Goal: Task Accomplishment & Management: Manage account settings

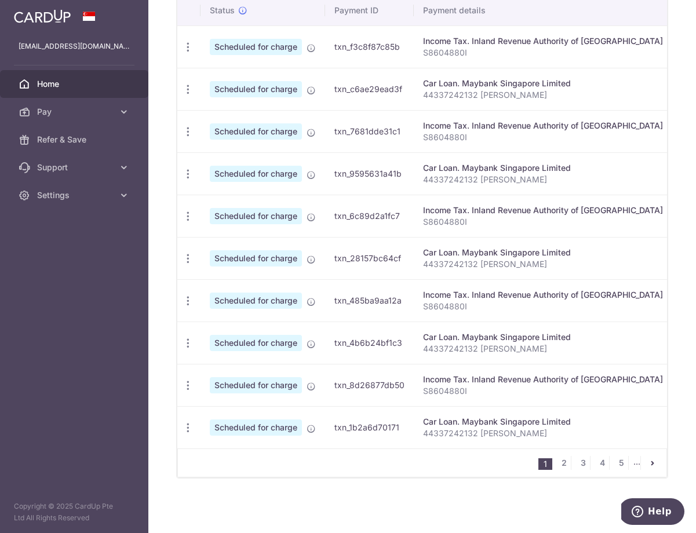
scroll to position [394, 0]
click at [648, 464] on icon "pager" at bounding box center [652, 462] width 9 height 9
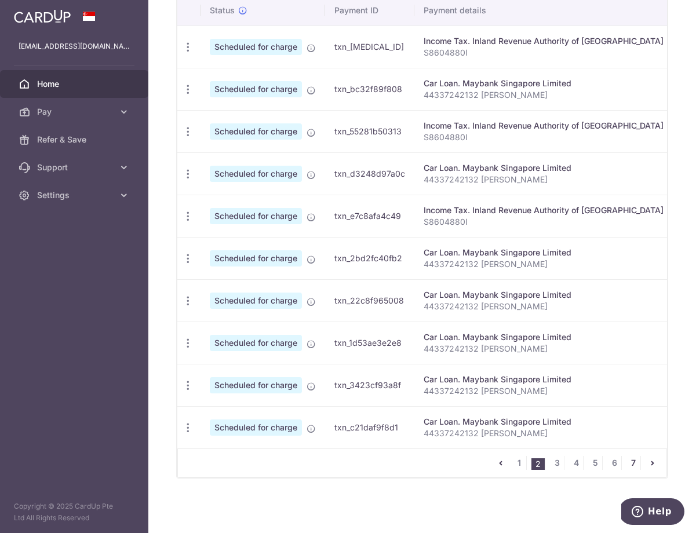
click at [634, 465] on link "7" at bounding box center [633, 463] width 14 height 14
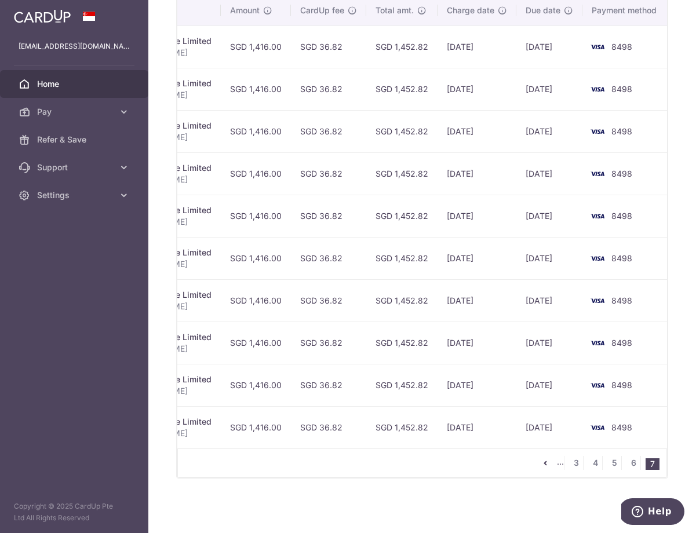
scroll to position [0, 360]
click at [649, 466] on li "7" at bounding box center [652, 464] width 14 height 12
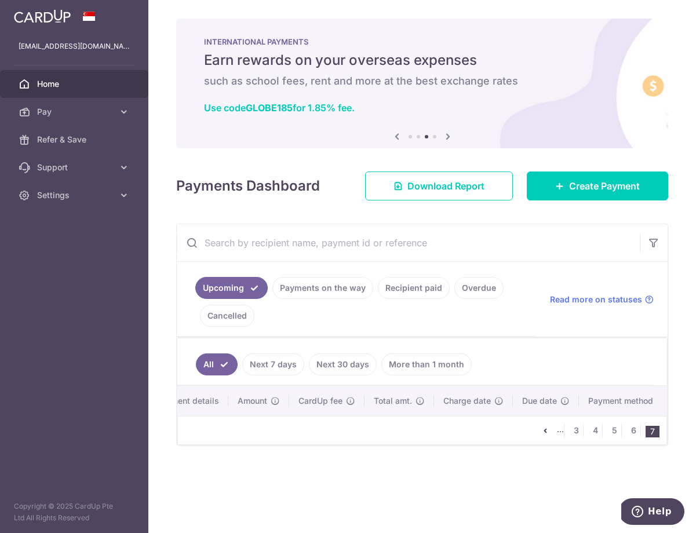
scroll to position [0, 168]
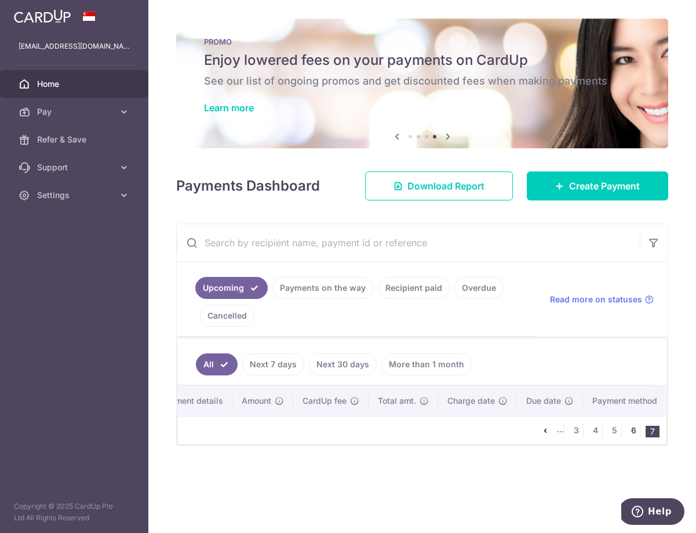
click at [637, 434] on link "6" at bounding box center [633, 431] width 14 height 14
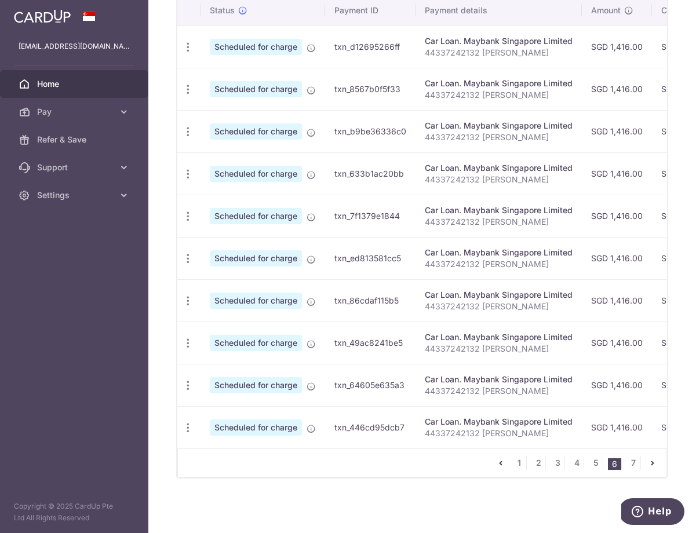
scroll to position [394, 0]
click at [632, 465] on link "7" at bounding box center [633, 463] width 14 height 14
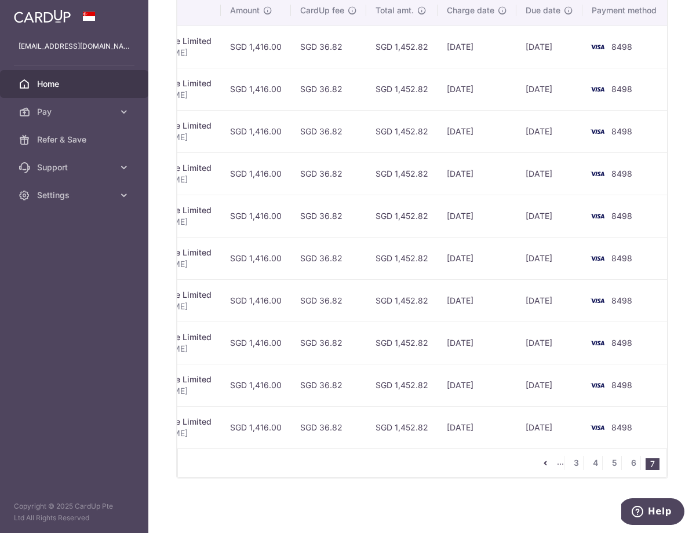
scroll to position [0, 360]
click at [64, 192] on span "Settings" at bounding box center [75, 195] width 76 height 12
click at [54, 258] on link "Logout" at bounding box center [74, 251] width 148 height 28
